Goal: Check status: Check status

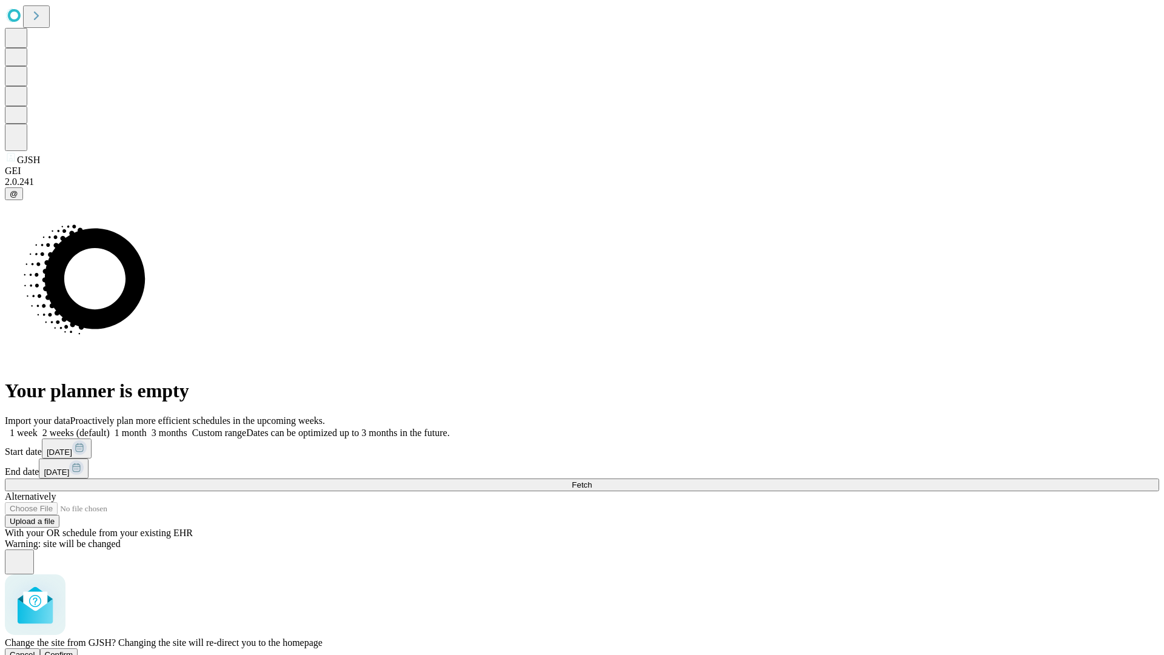
click at [73, 650] on span "Confirm" at bounding box center [59, 654] width 28 height 9
click at [38, 427] on label "1 week" at bounding box center [21, 432] width 33 height 10
click at [592, 480] on span "Fetch" at bounding box center [582, 484] width 20 height 9
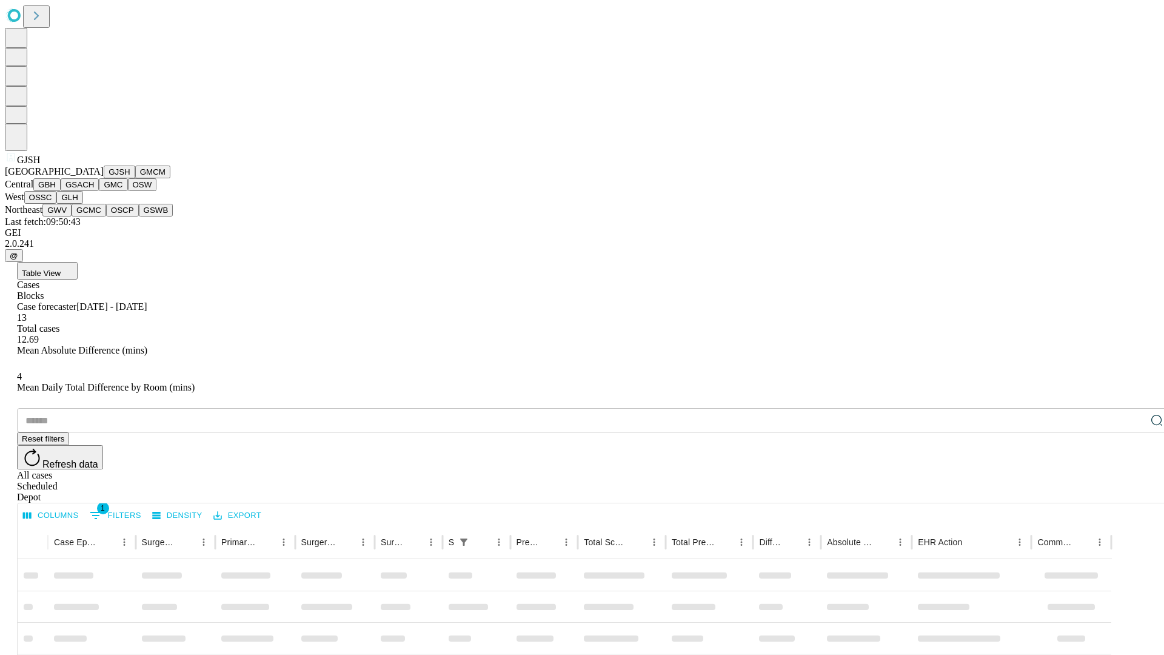
click at [135, 178] on button "GMCM" at bounding box center [152, 171] width 35 height 13
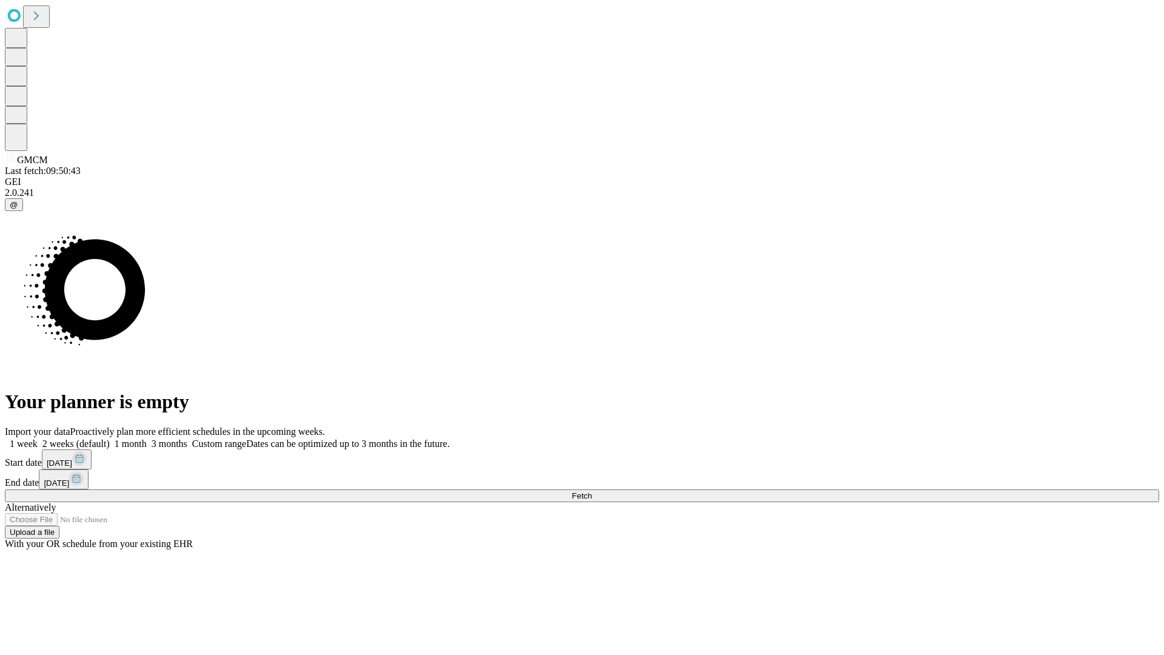
click at [38, 438] on label "1 week" at bounding box center [21, 443] width 33 height 10
click at [592, 491] on span "Fetch" at bounding box center [582, 495] width 20 height 9
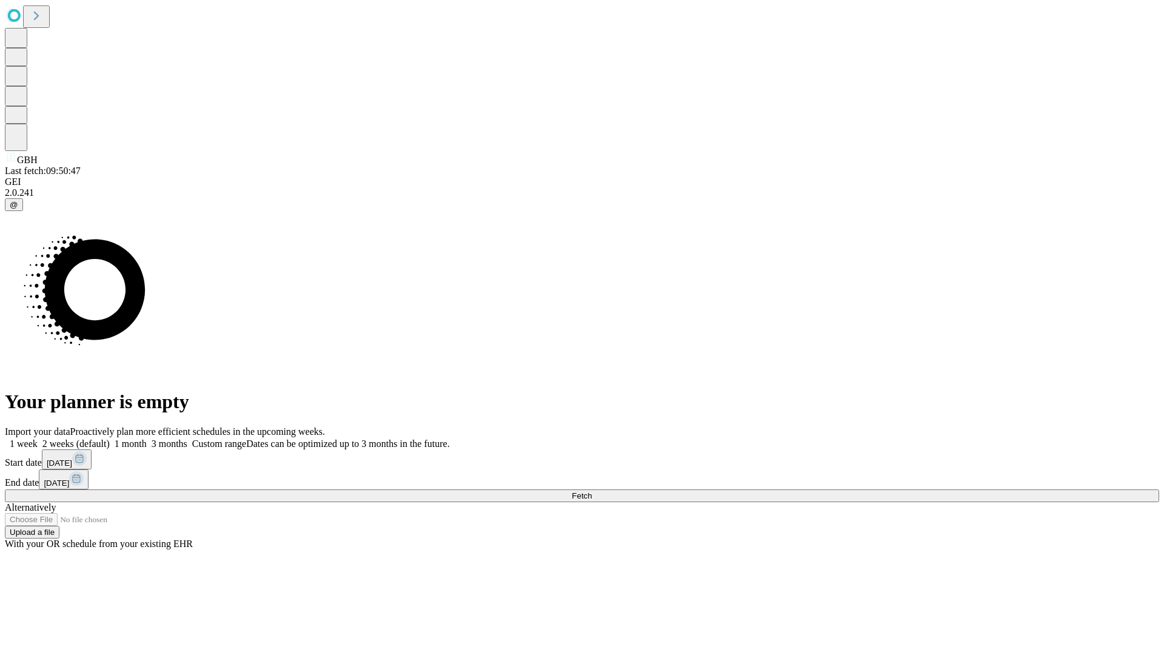
click at [38, 438] on label "1 week" at bounding box center [21, 443] width 33 height 10
click at [592, 491] on span "Fetch" at bounding box center [582, 495] width 20 height 9
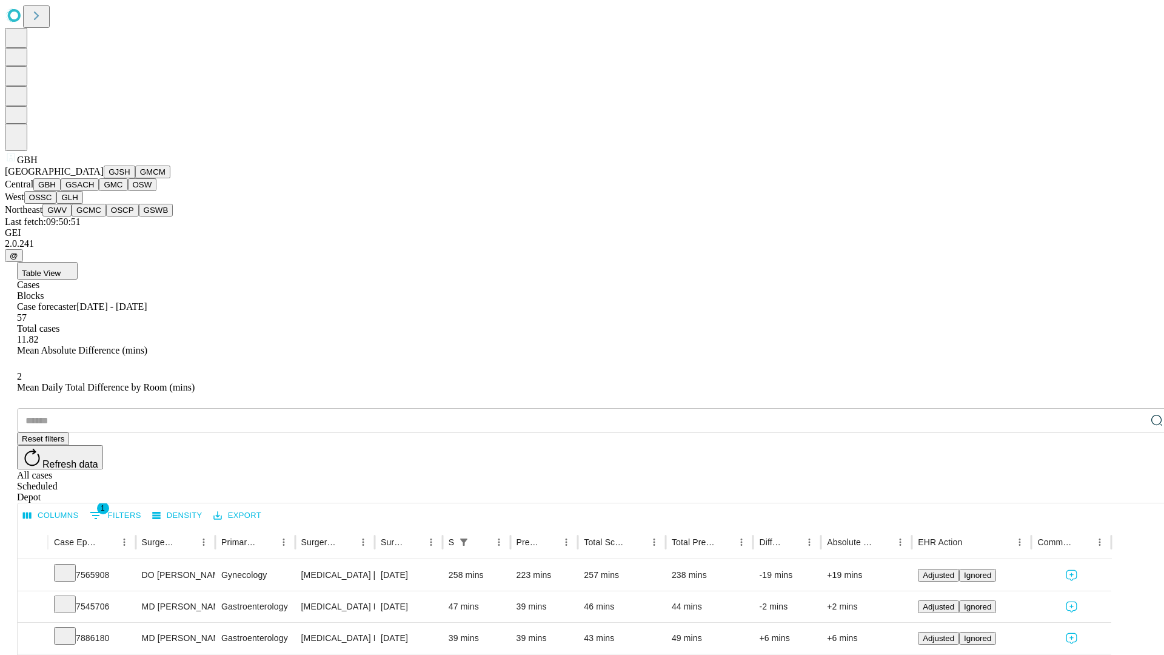
click at [94, 191] on button "GSACH" at bounding box center [80, 184] width 38 height 13
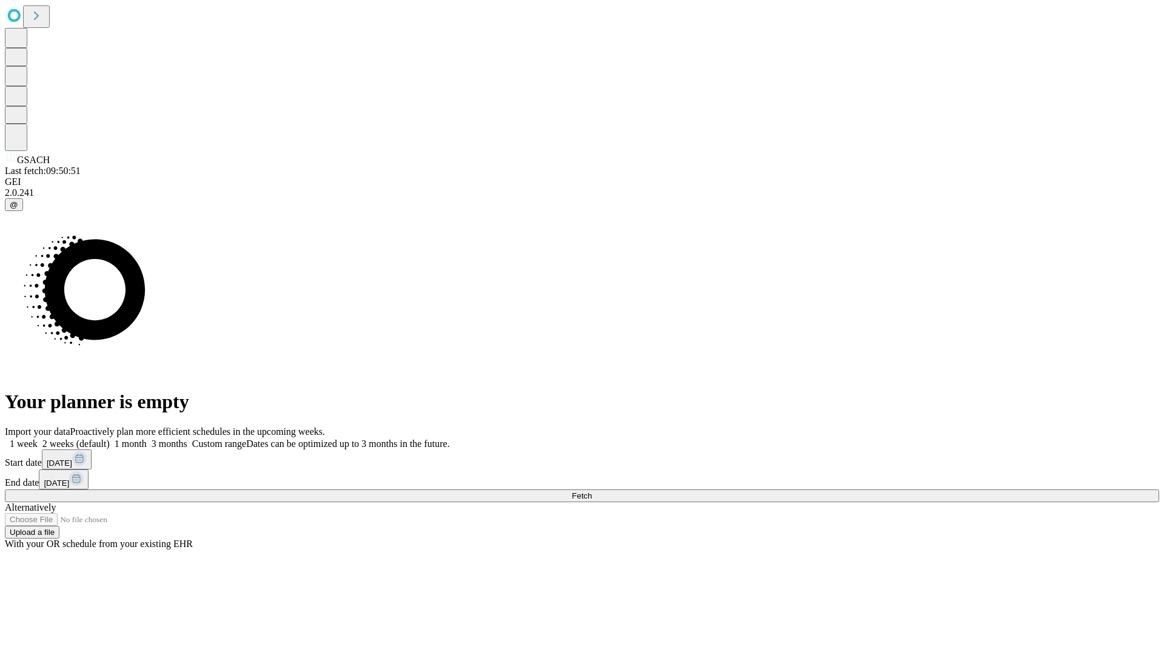
click at [38, 438] on label "1 week" at bounding box center [21, 443] width 33 height 10
click at [592, 491] on span "Fetch" at bounding box center [582, 495] width 20 height 9
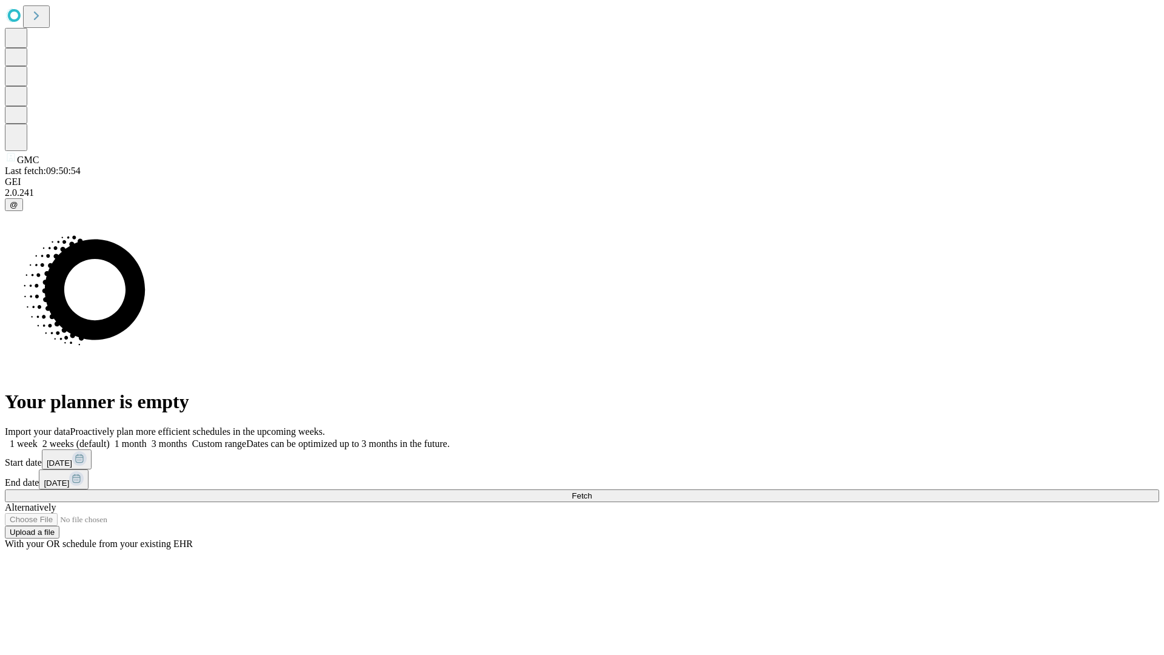
click at [38, 438] on label "1 week" at bounding box center [21, 443] width 33 height 10
click at [592, 491] on span "Fetch" at bounding box center [582, 495] width 20 height 9
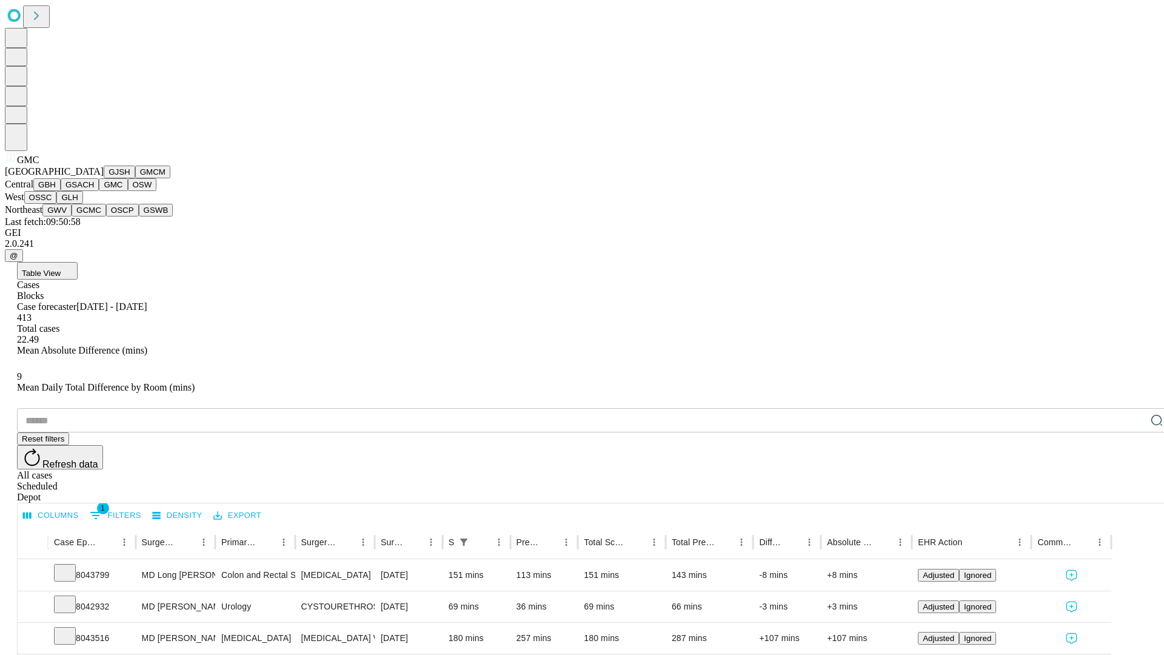
click at [128, 191] on button "OSW" at bounding box center [142, 184] width 29 height 13
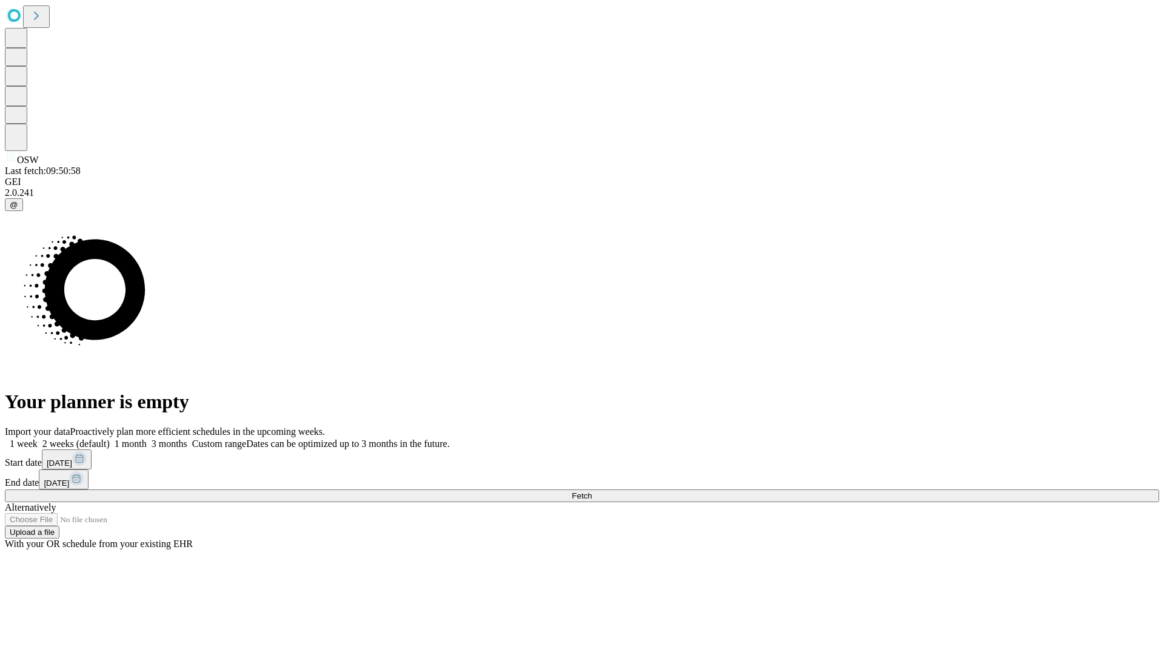
click at [38, 438] on label "1 week" at bounding box center [21, 443] width 33 height 10
click at [592, 491] on span "Fetch" at bounding box center [582, 495] width 20 height 9
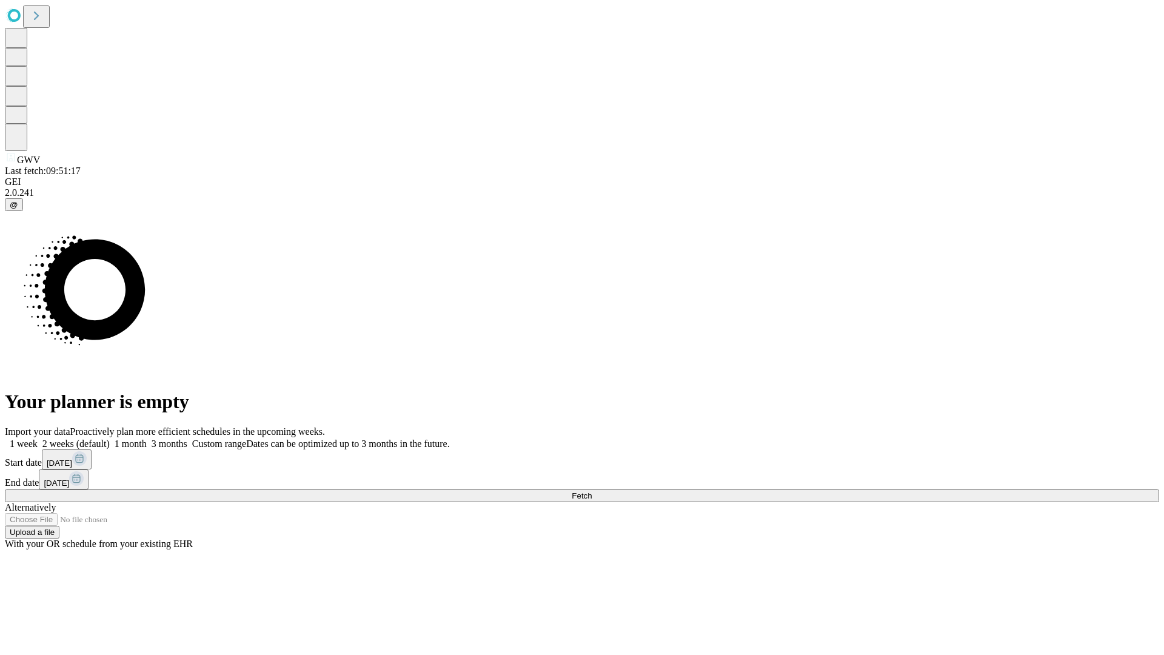
click at [592, 491] on span "Fetch" at bounding box center [582, 495] width 20 height 9
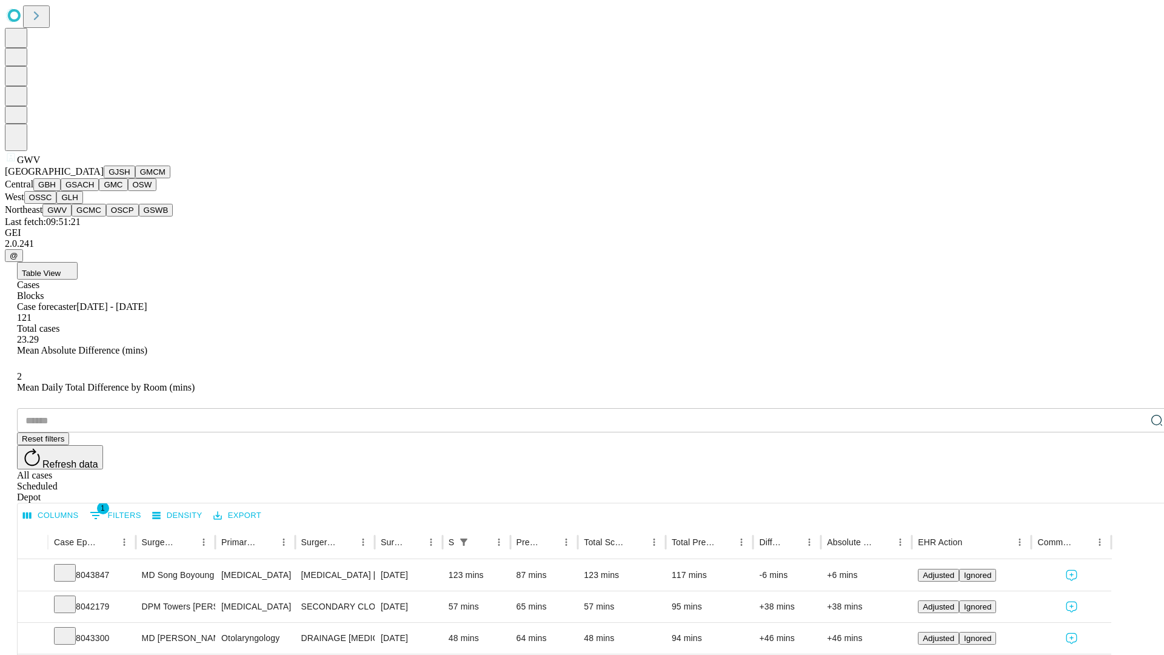
click at [94, 216] on button "GCMC" at bounding box center [89, 210] width 35 height 13
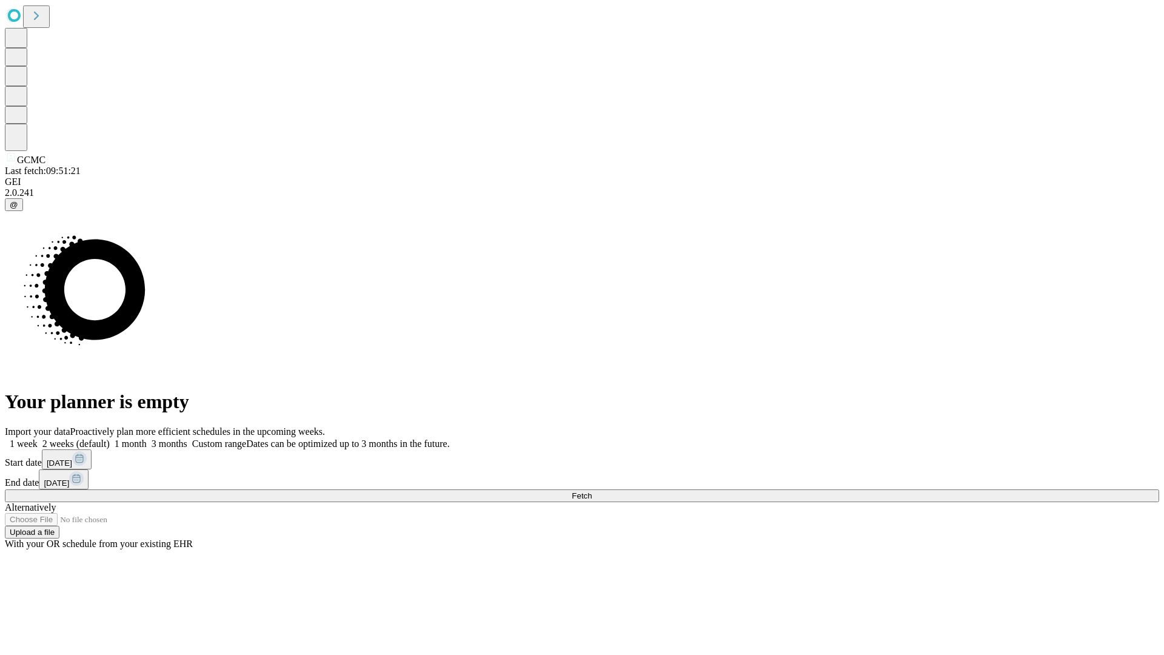
click at [38, 438] on label "1 week" at bounding box center [21, 443] width 33 height 10
click at [592, 491] on span "Fetch" at bounding box center [582, 495] width 20 height 9
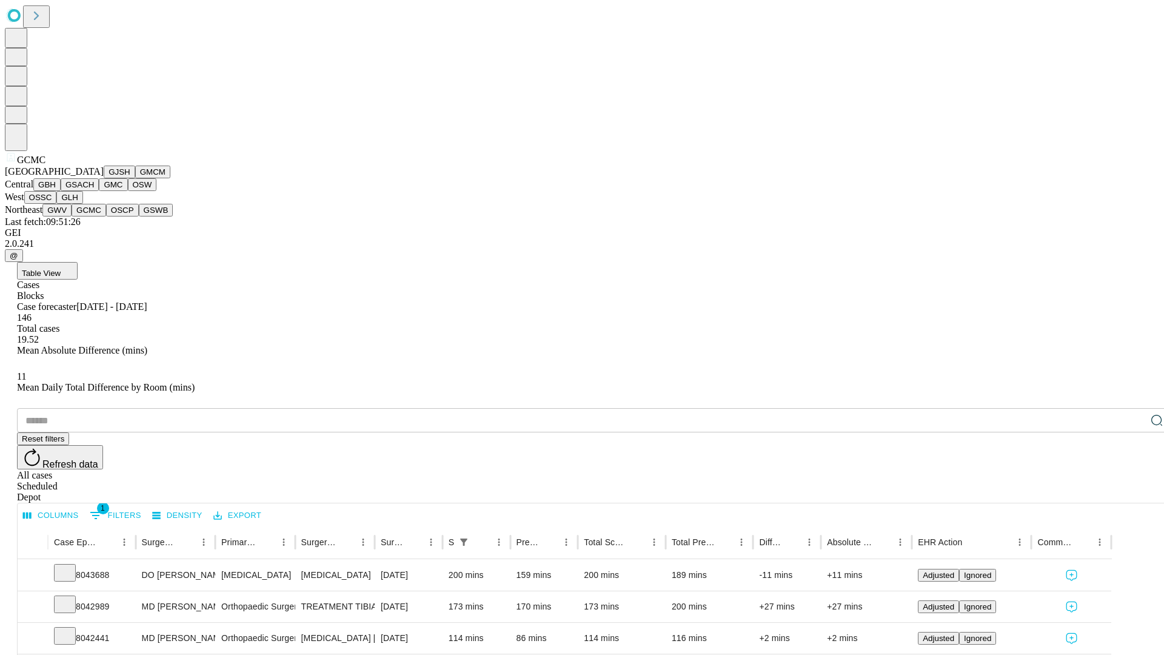
click at [106, 216] on button "OSCP" at bounding box center [122, 210] width 33 height 13
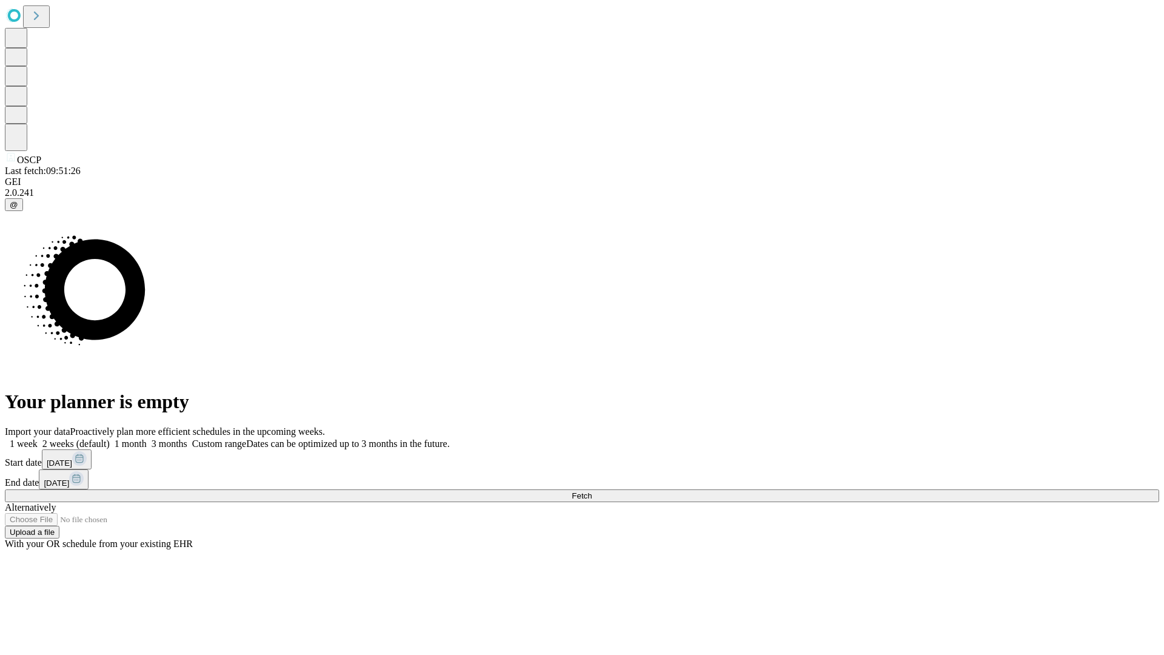
click at [38, 438] on label "1 week" at bounding box center [21, 443] width 33 height 10
click at [592, 491] on span "Fetch" at bounding box center [582, 495] width 20 height 9
